Goal: Check status

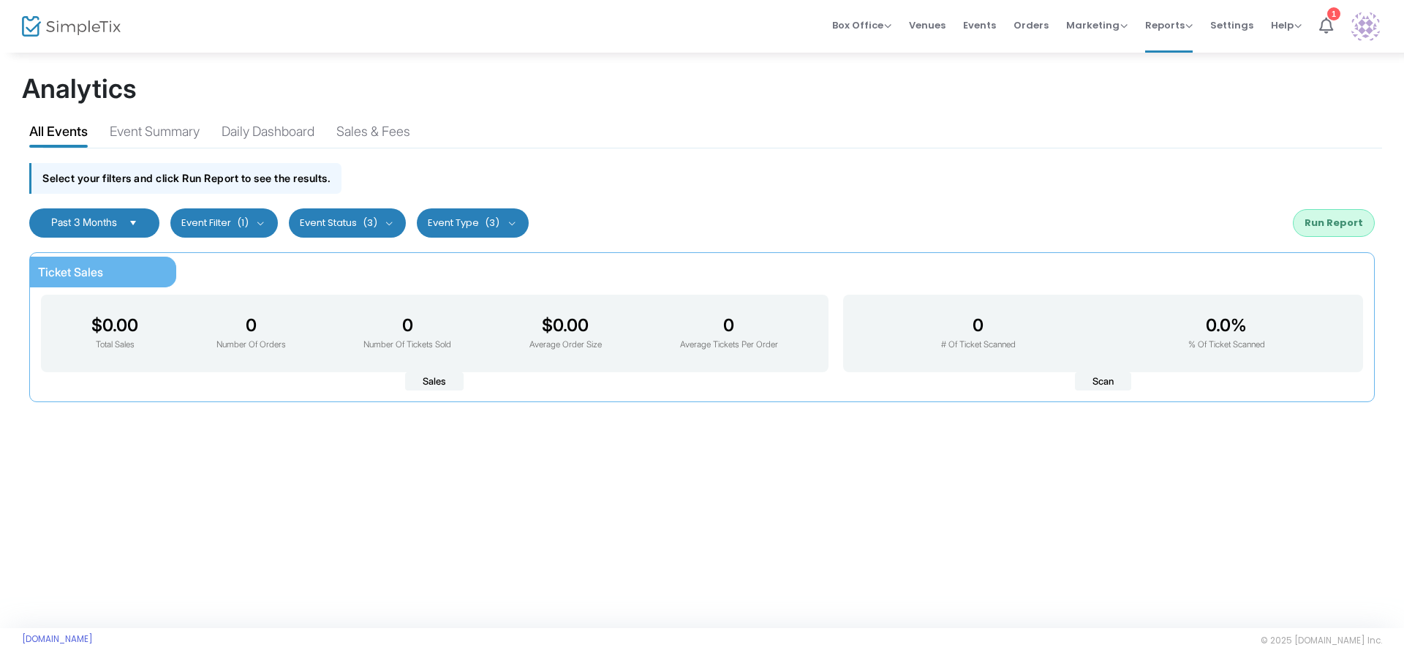
click at [1336, 230] on button "Run Report" at bounding box center [1334, 223] width 82 height 28
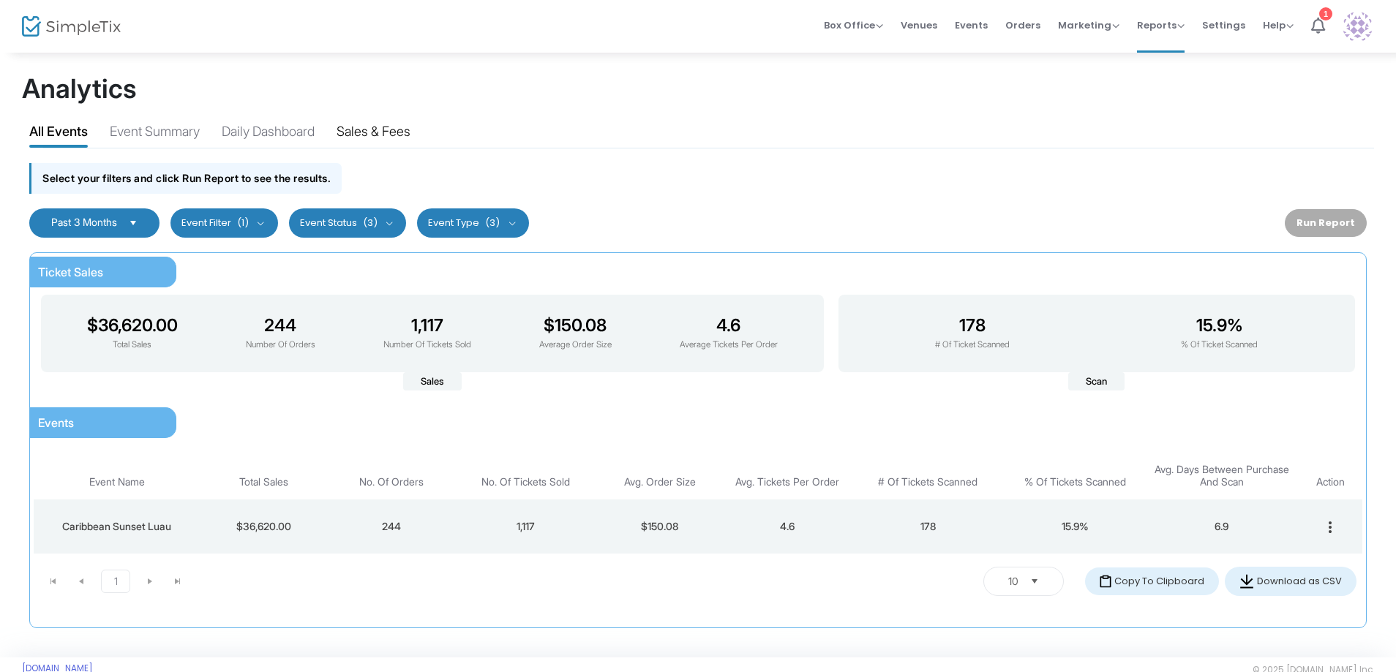
click at [398, 125] on div "Sales & Fees" at bounding box center [373, 134] width 74 height 26
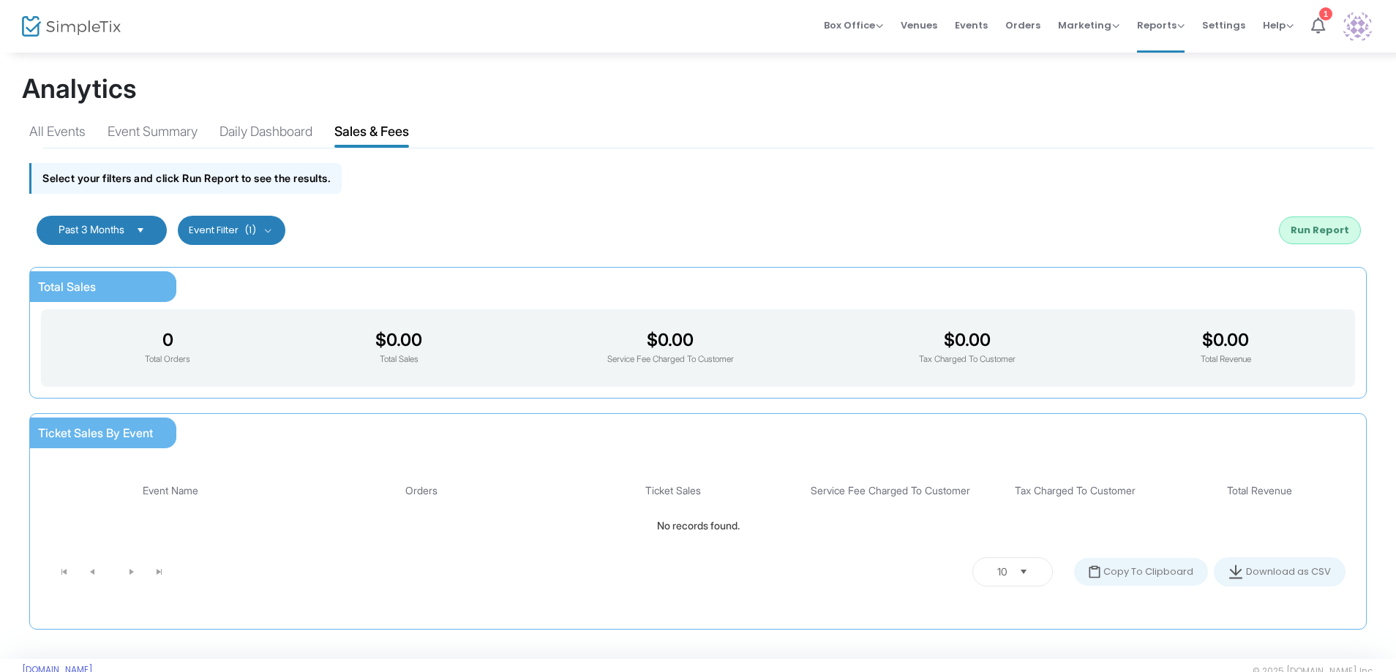
click at [1306, 233] on button "Run Report" at bounding box center [1320, 231] width 82 height 28
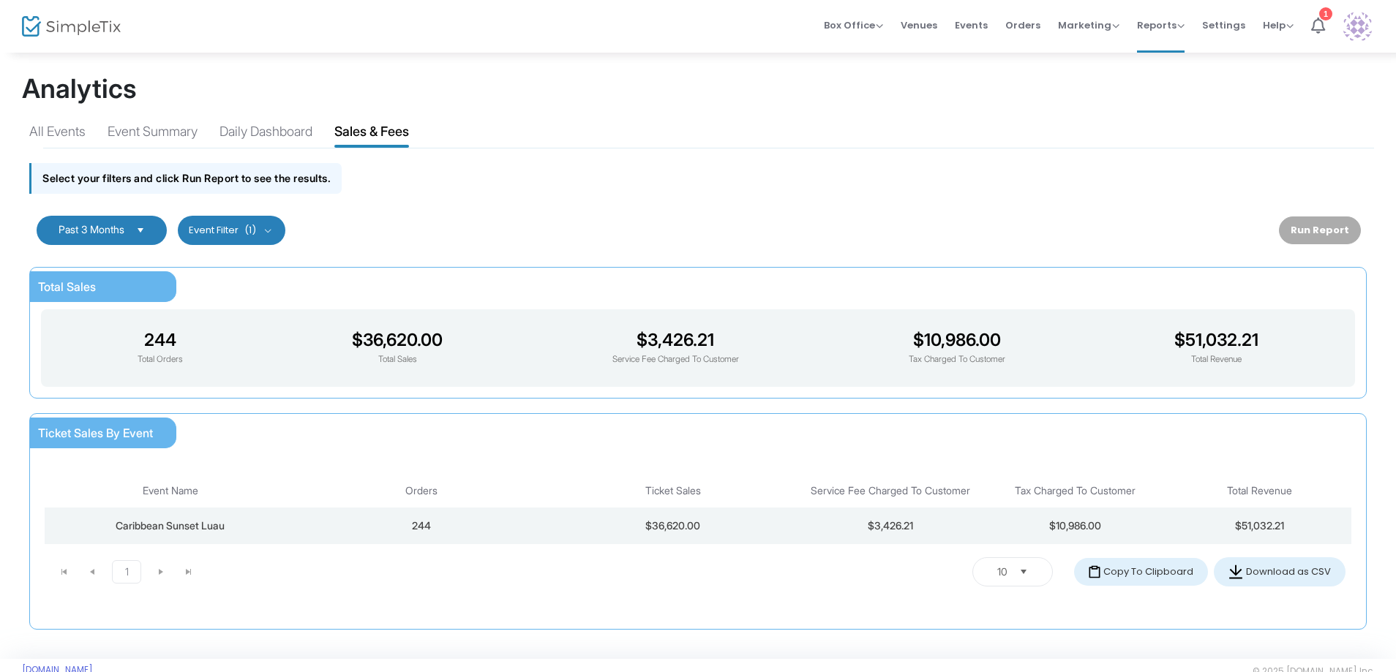
click at [142, 336] on h3 "244" at bounding box center [160, 340] width 45 height 20
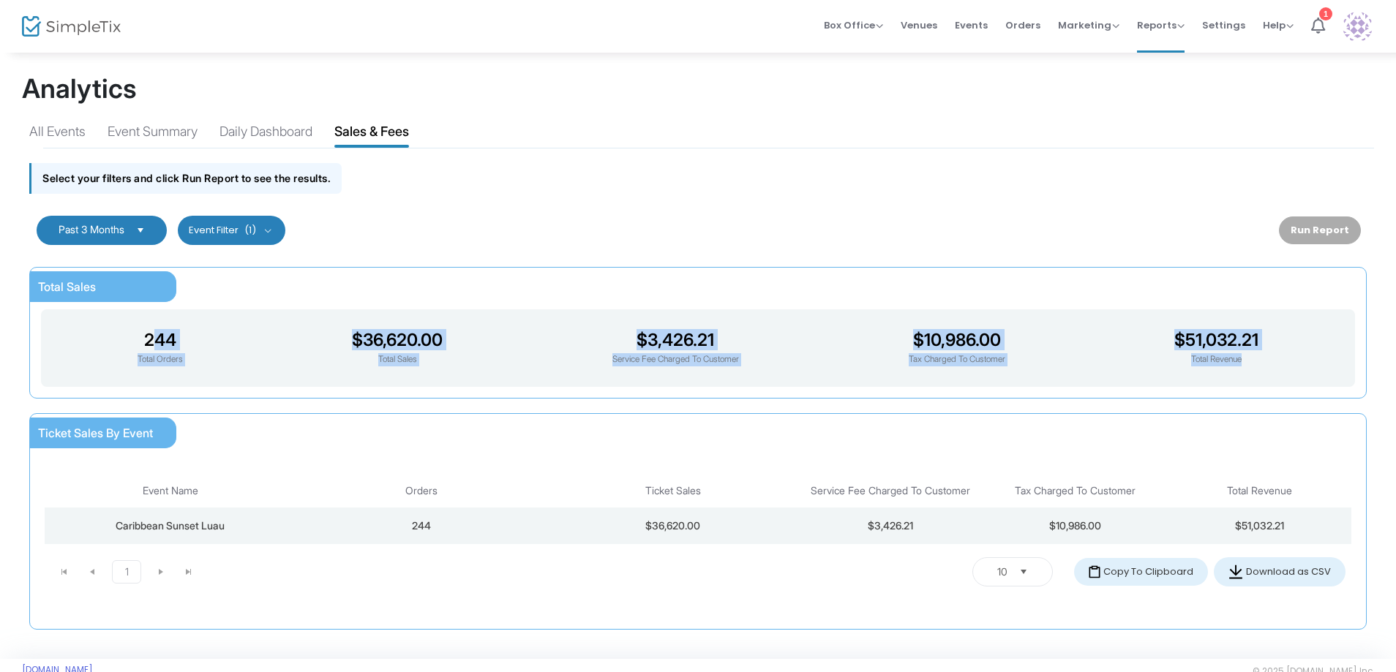
drag, startPoint x: 146, startPoint y: 339, endPoint x: 1243, endPoint y: 381, distance: 1098.0
click at [1268, 388] on div "244 Total Orders $36,620.00 Total Sales $3,426.21 Service Fee Charged To Custom…" at bounding box center [698, 348] width 1328 height 92
copy div "244 Total Orders $36,620.00 Total Sales $3,426.21 Service Fee Charged To Custom…"
